Goal: Book appointment/travel/reservation

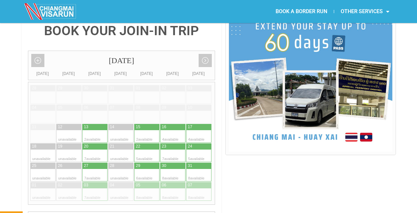
scroll to position [173, 0]
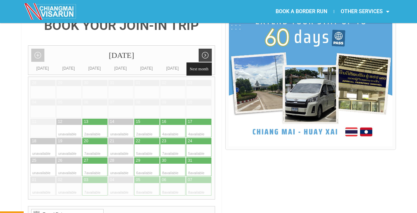
click at [204, 49] on link "Next month" at bounding box center [204, 55] width 13 height 13
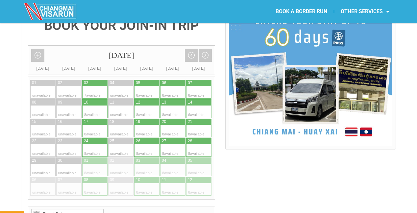
click at [175, 105] on div at bounding box center [179, 111] width 13 height 12
type input "[DATE]"
radio input "true"
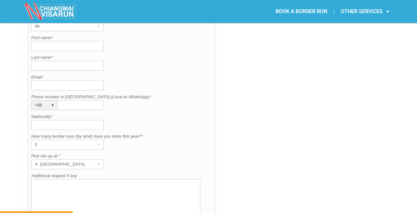
scroll to position [545, 0]
click at [101, 159] on div "▾" at bounding box center [98, 163] width 9 height 9
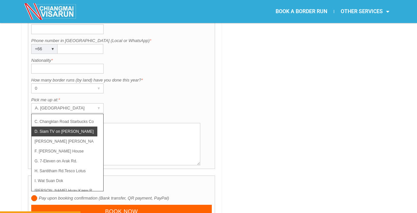
scroll to position [20, 0]
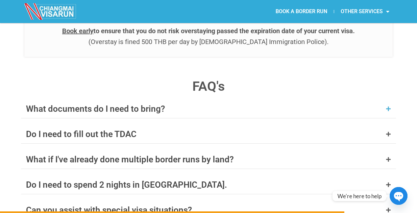
scroll to position [2575, 0]
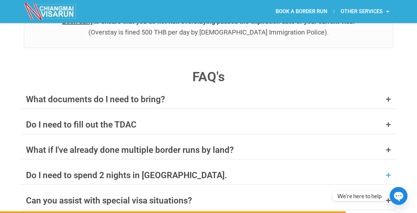
click at [389, 173] on icon at bounding box center [387, 175] width 5 height 5
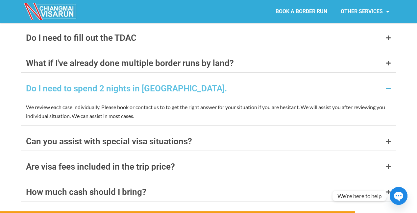
scroll to position [2670, 0]
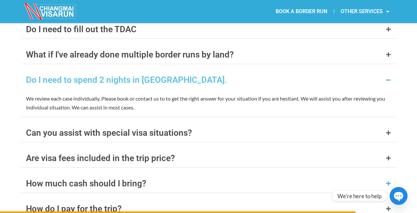
click at [123, 179] on div "How much cash should I bring?" at bounding box center [86, 183] width 120 height 9
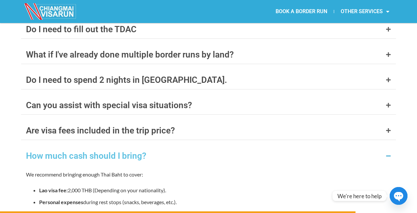
click at [127, 151] on div "How much cash should I bring?" at bounding box center [86, 155] width 120 height 9
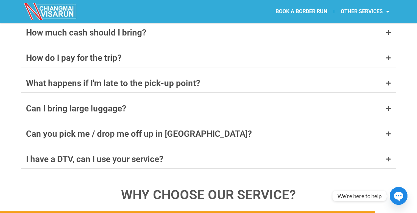
scroll to position [2795, 0]
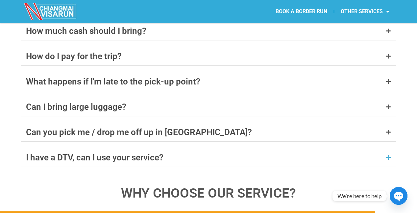
click at [127, 153] on div "I have a DTV, can I use your service?" at bounding box center [94, 157] width 137 height 9
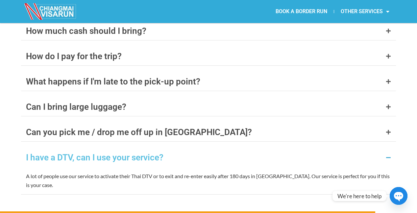
click at [127, 153] on div "I have a DTV, can I use your service?" at bounding box center [94, 157] width 137 height 9
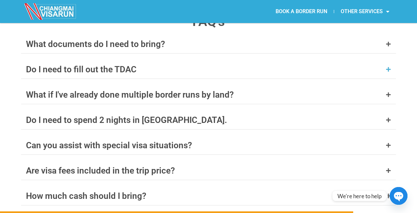
scroll to position [2631, 0]
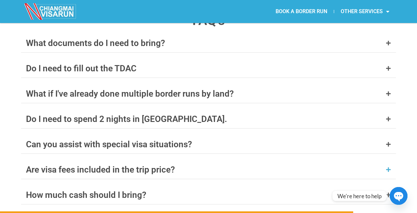
click at [177, 160] on div "Are visa fees included in the trip price?" at bounding box center [208, 169] width 375 height 18
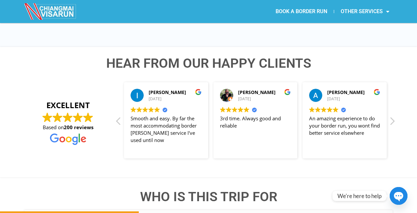
scroll to position [1042, 0]
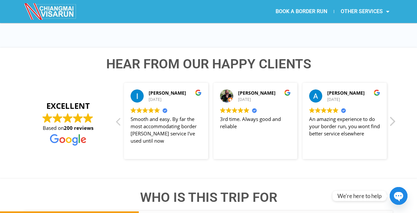
click at [393, 116] on div "Next review" at bounding box center [392, 124] width 8 height 16
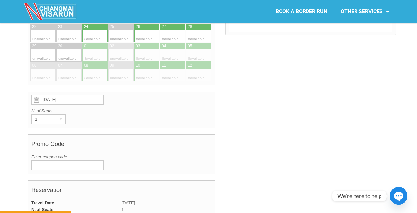
scroll to position [178, 0]
